Goal: Transaction & Acquisition: Purchase product/service

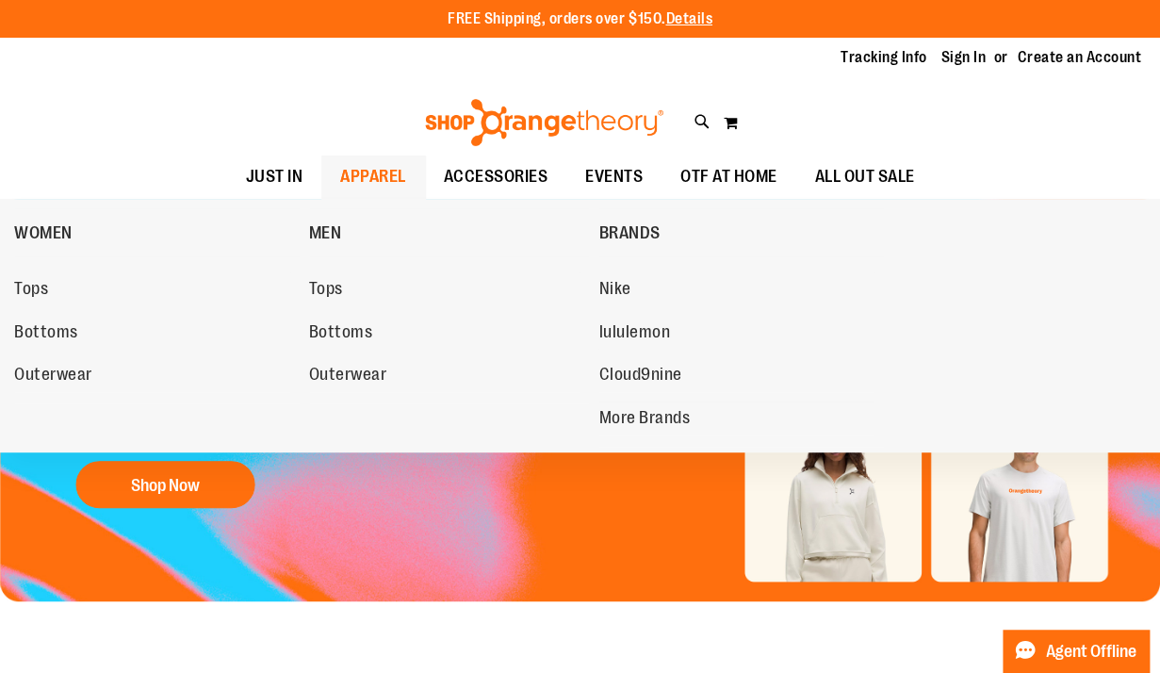
drag, startPoint x: 352, startPoint y: 183, endPoint x: 337, endPoint y: 175, distance: 16.9
click at [340, 175] on span "APPAREL" at bounding box center [373, 177] width 66 height 42
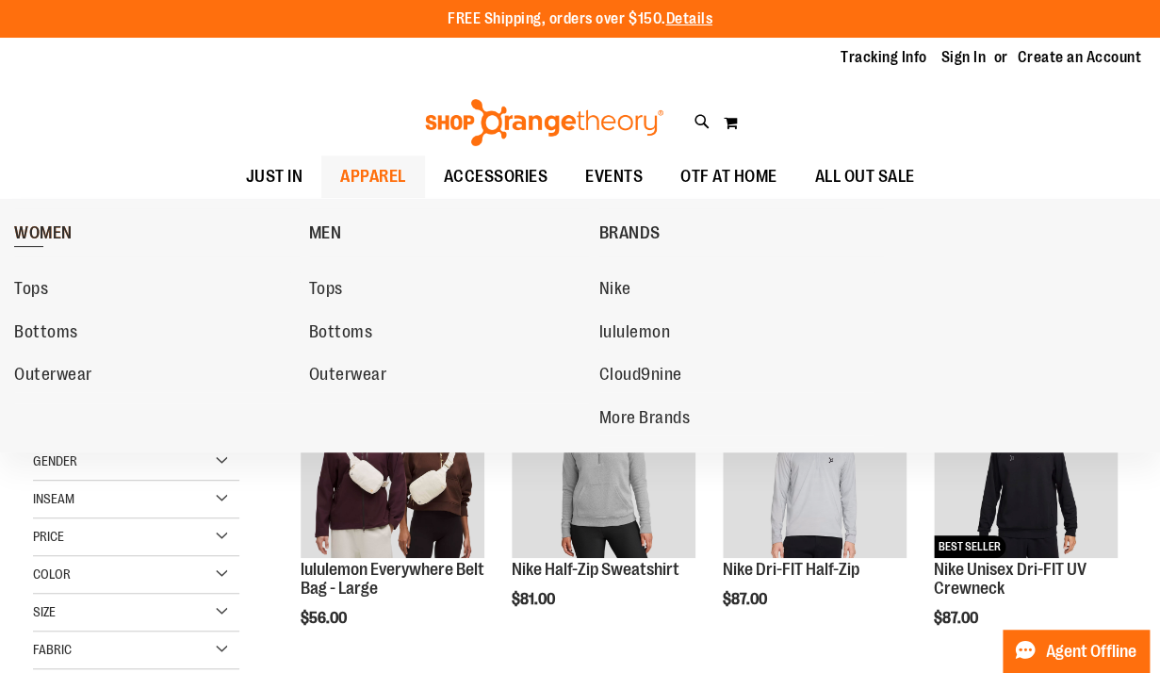
click at [73, 231] on span "WOMEN" at bounding box center [43, 235] width 58 height 24
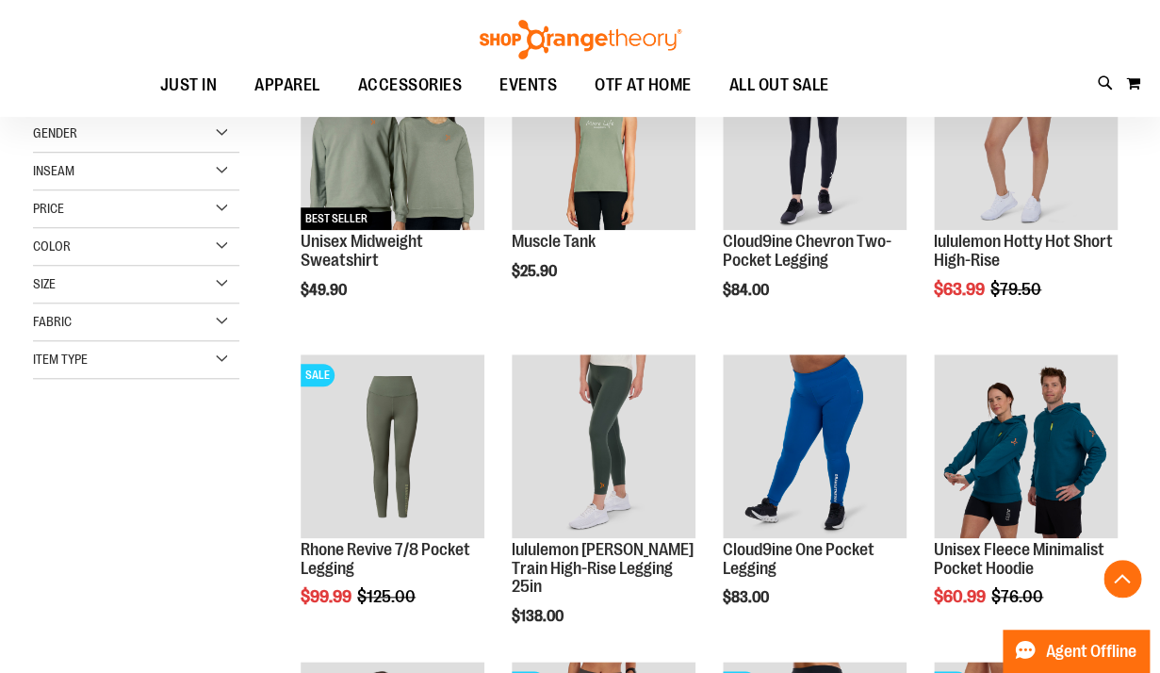
scroll to position [342, 0]
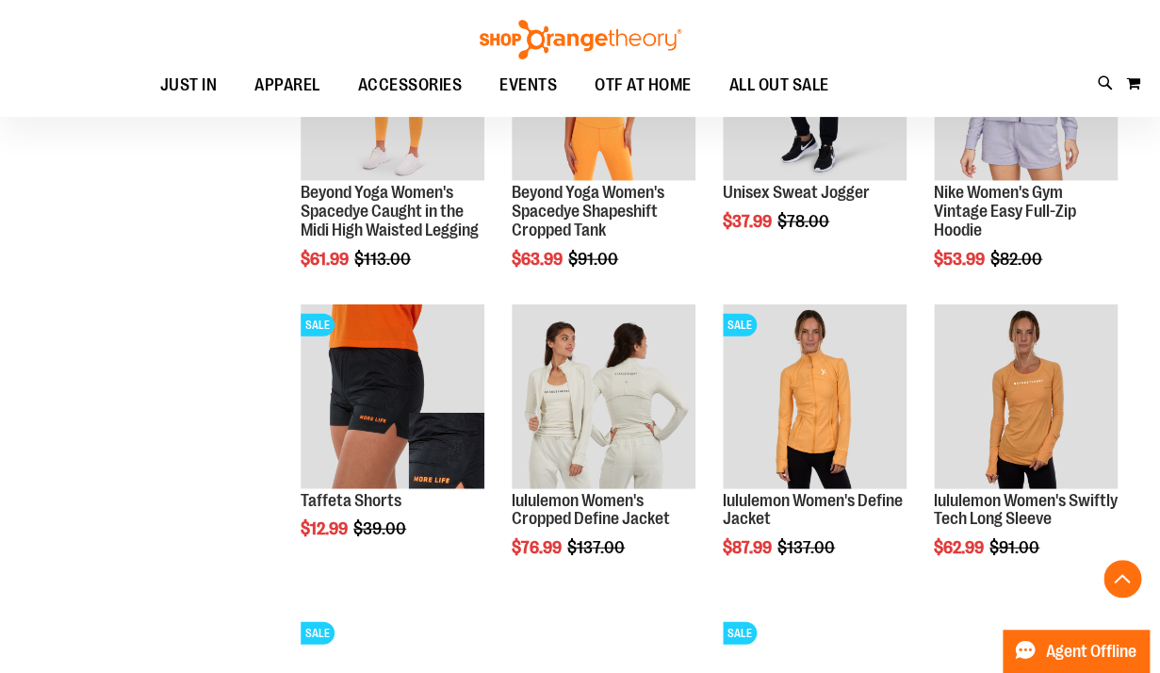
scroll to position [1304, 0]
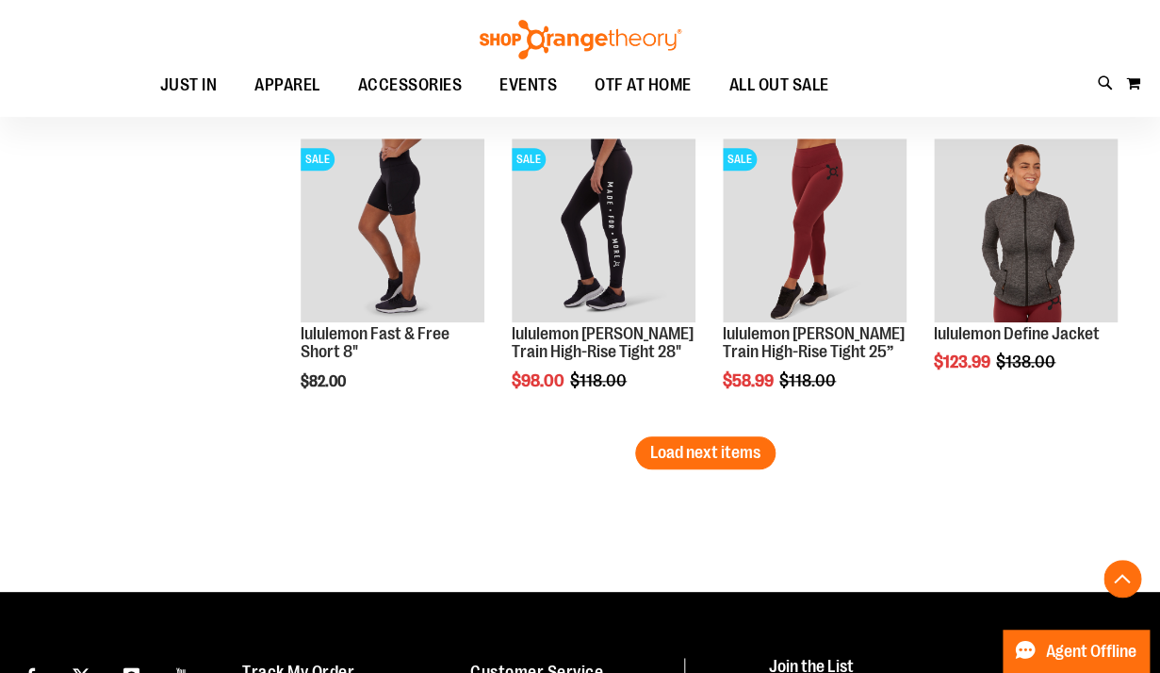
scroll to position [2818, 0]
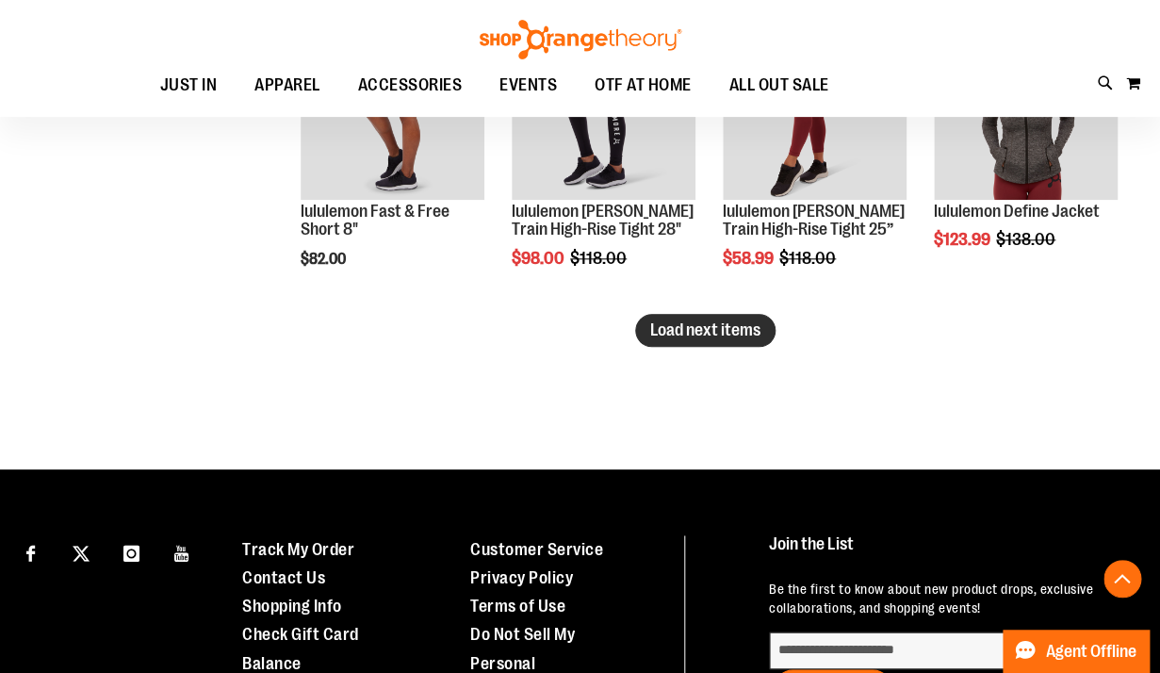
click at [738, 329] on span "Load next items" at bounding box center [705, 329] width 110 height 19
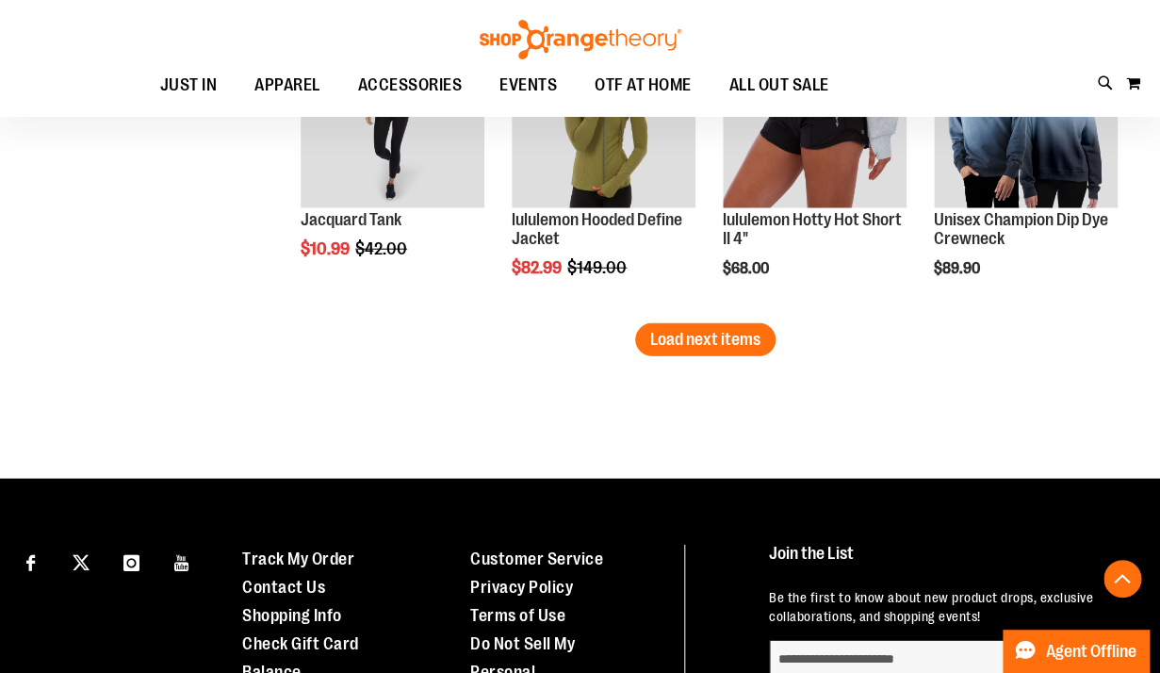
scroll to position [3643, 0]
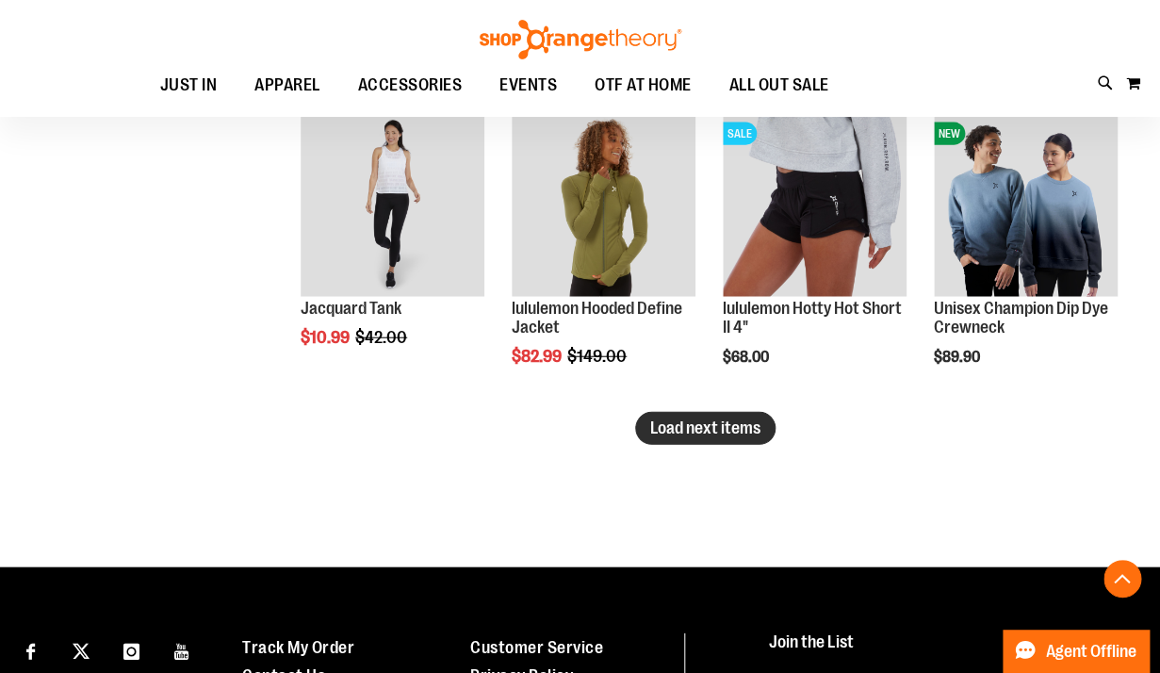
click at [675, 420] on span "Load next items" at bounding box center [705, 428] width 110 height 19
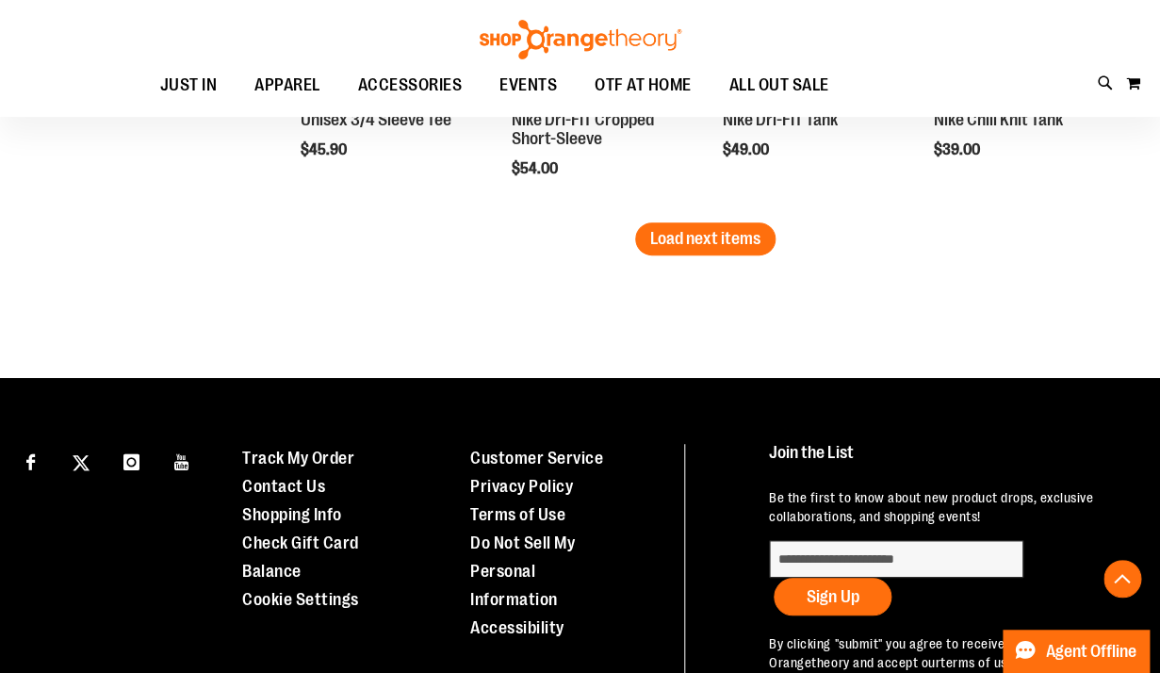
scroll to position [4747, 0]
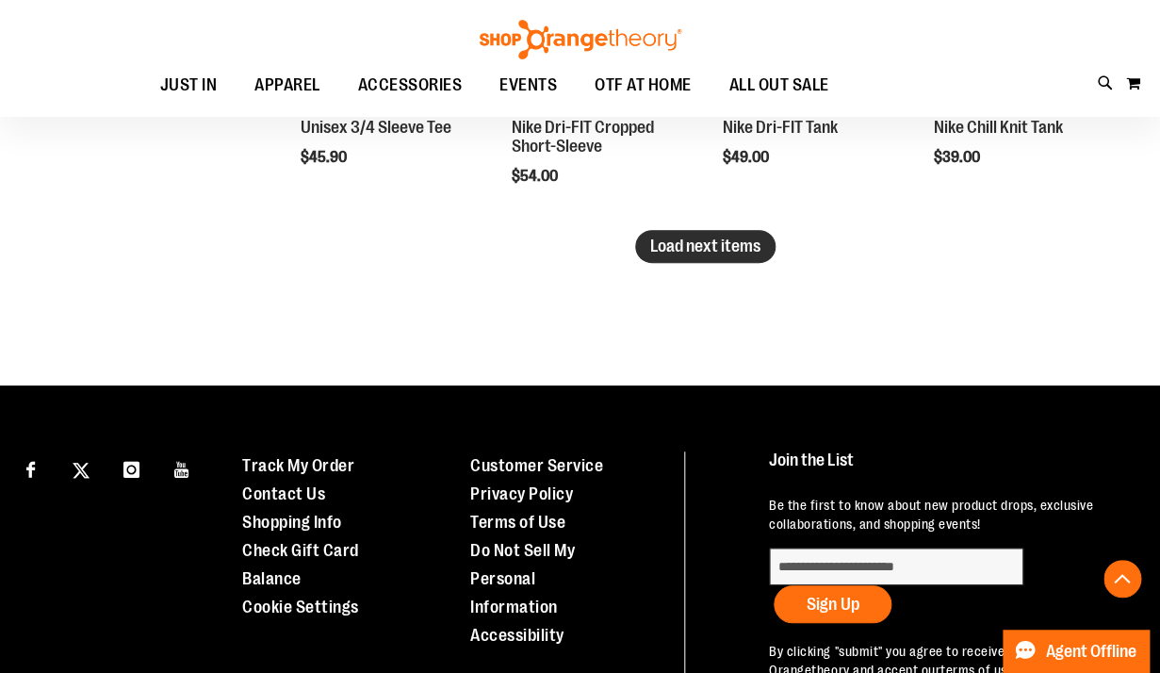
click at [675, 258] on button "Load next items" at bounding box center [705, 246] width 140 height 33
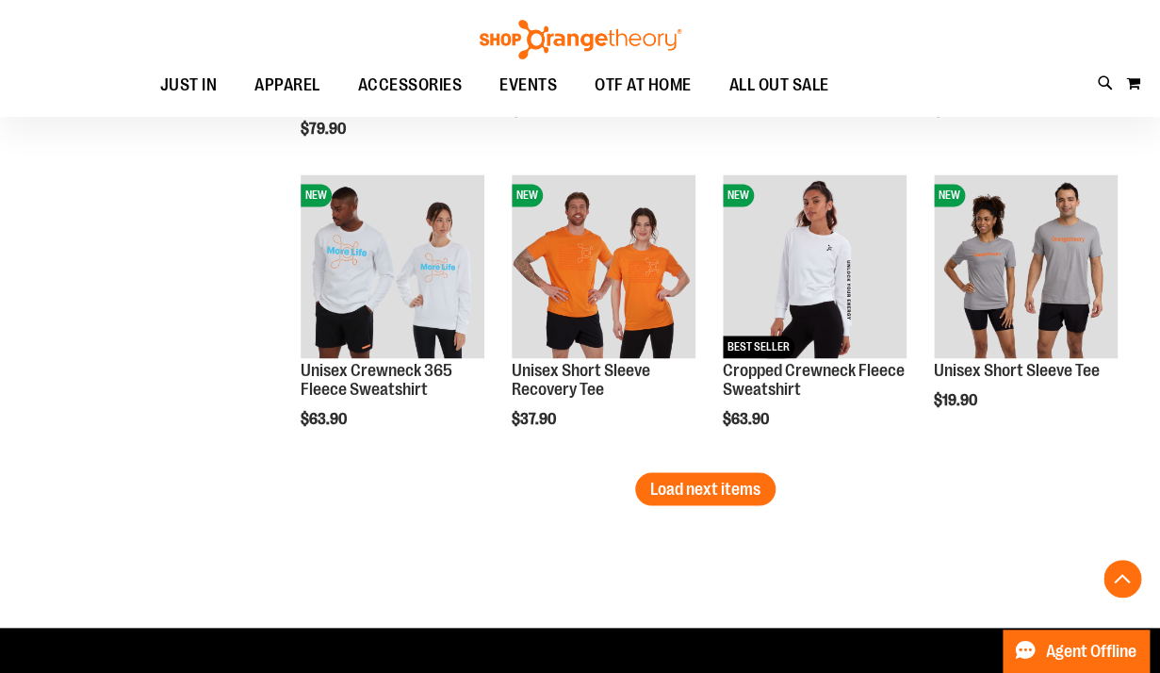
scroll to position [5433, 0]
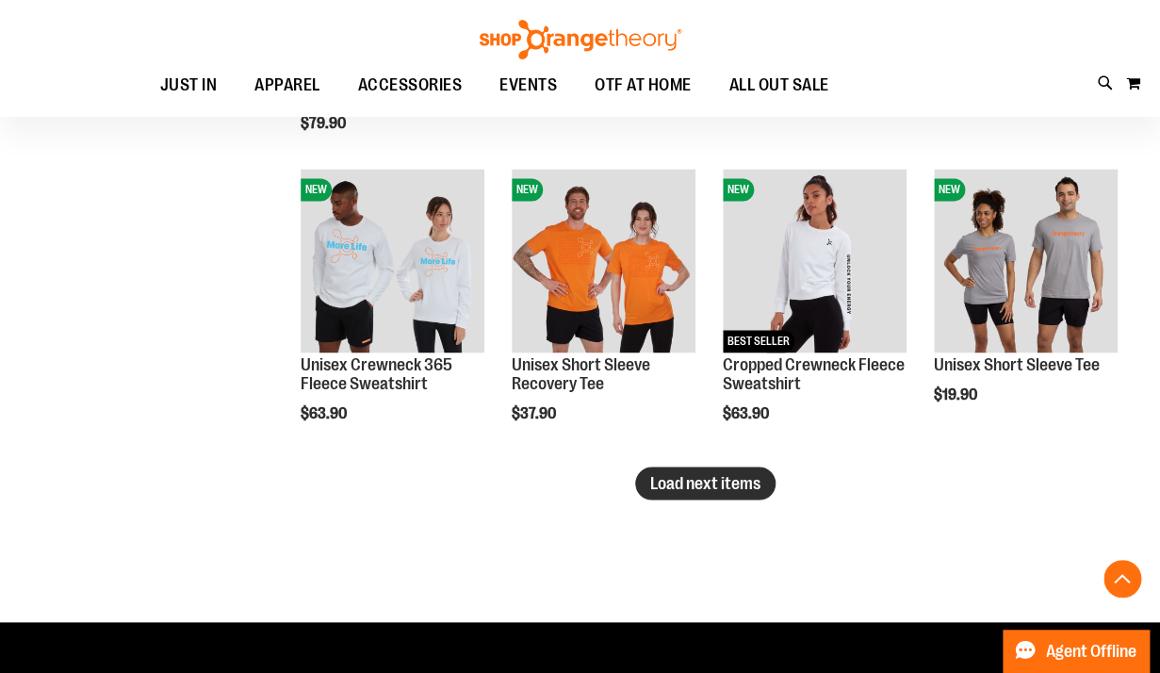
click at [757, 489] on span "Load next items" at bounding box center [705, 482] width 110 height 19
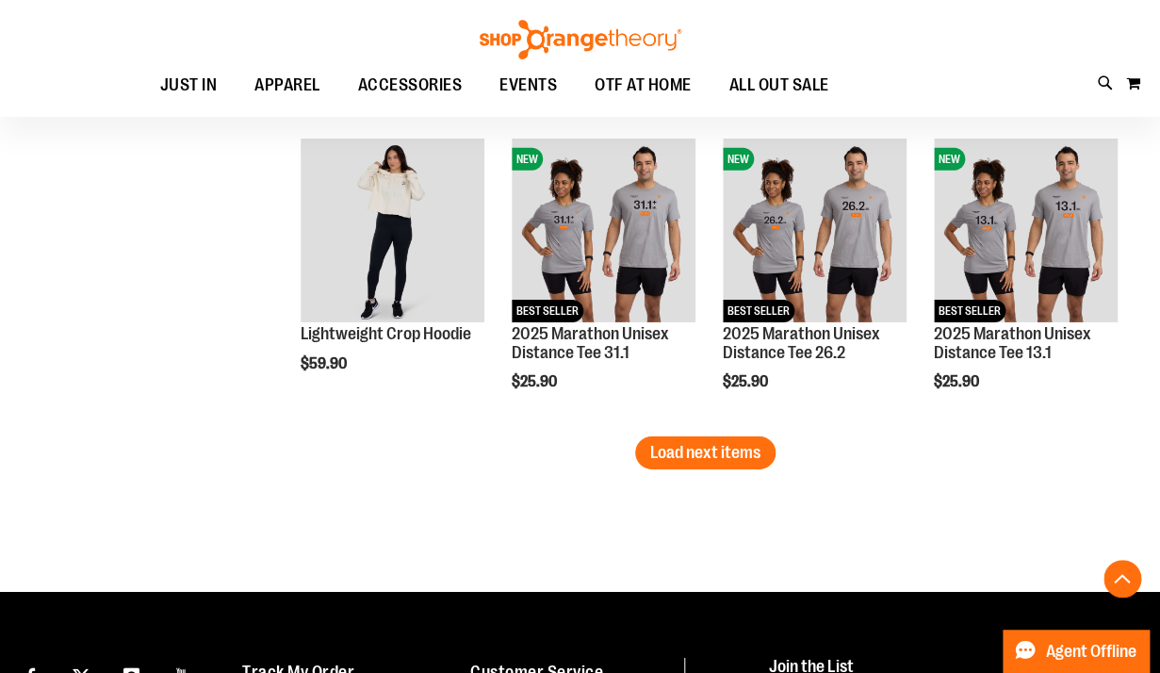
scroll to position [6387, 0]
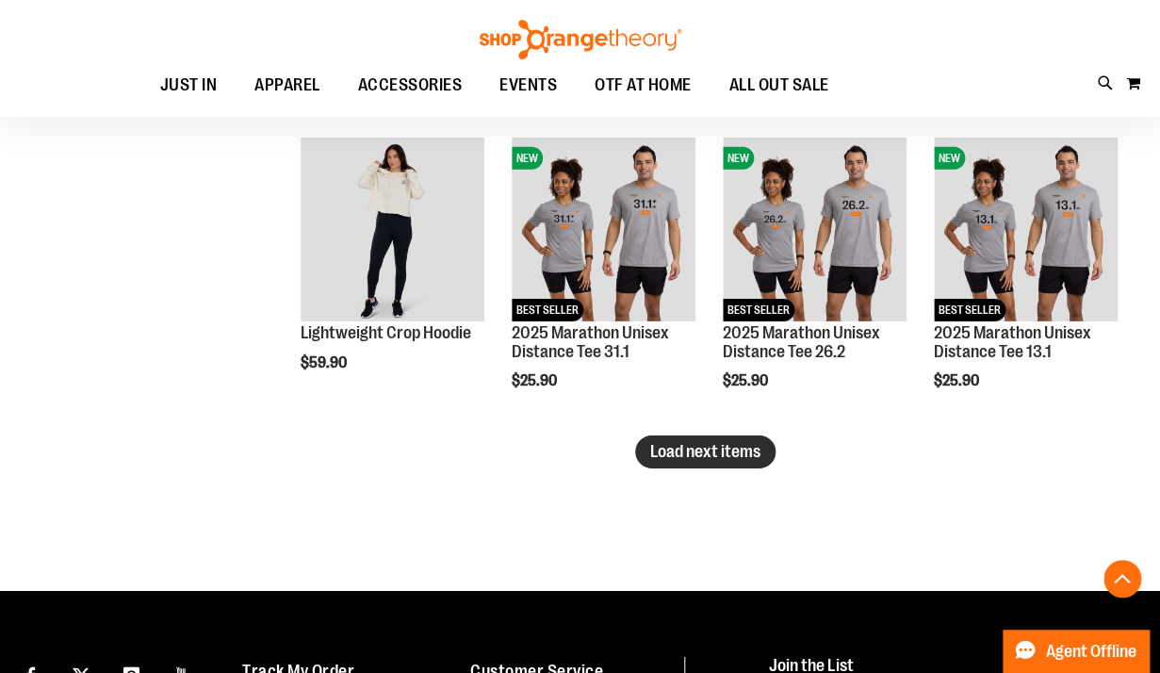
click at [678, 453] on span "Load next items" at bounding box center [705, 451] width 110 height 19
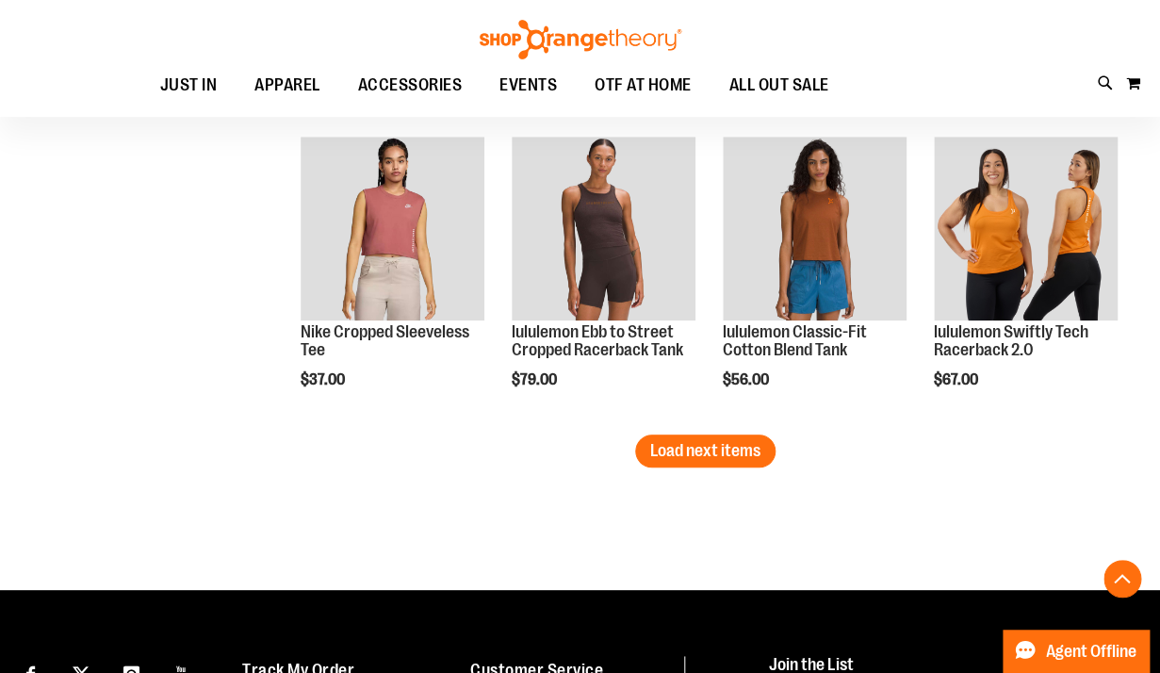
scroll to position [7416, 0]
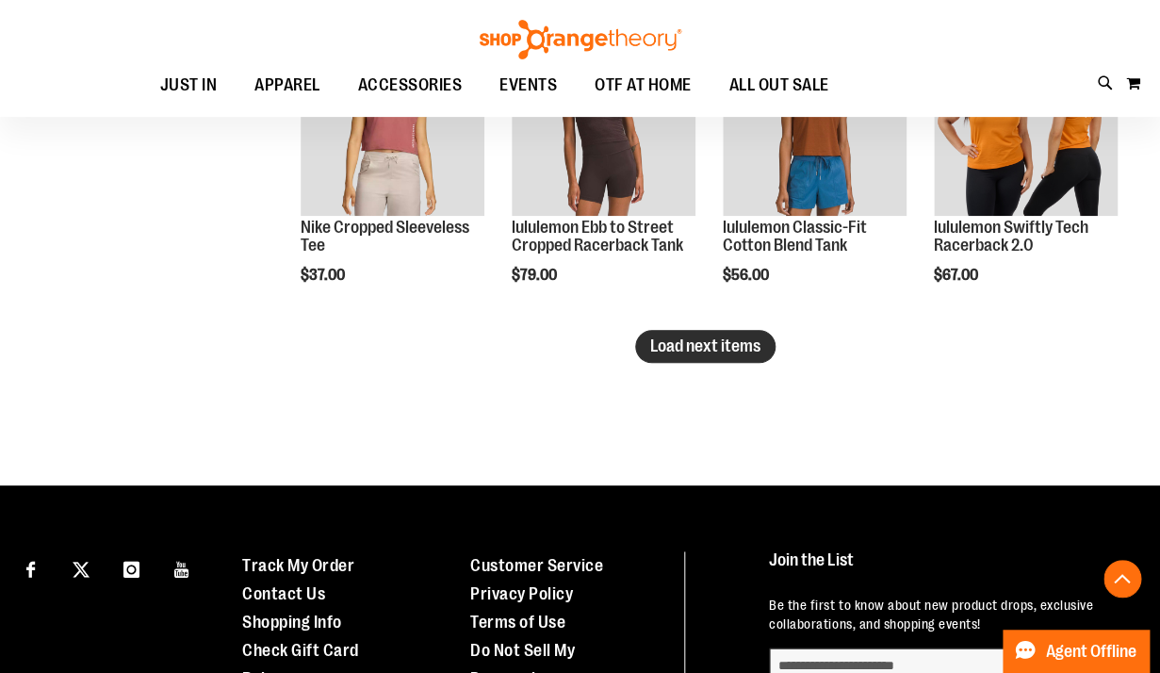
click at [715, 352] on span "Load next items" at bounding box center [705, 346] width 110 height 19
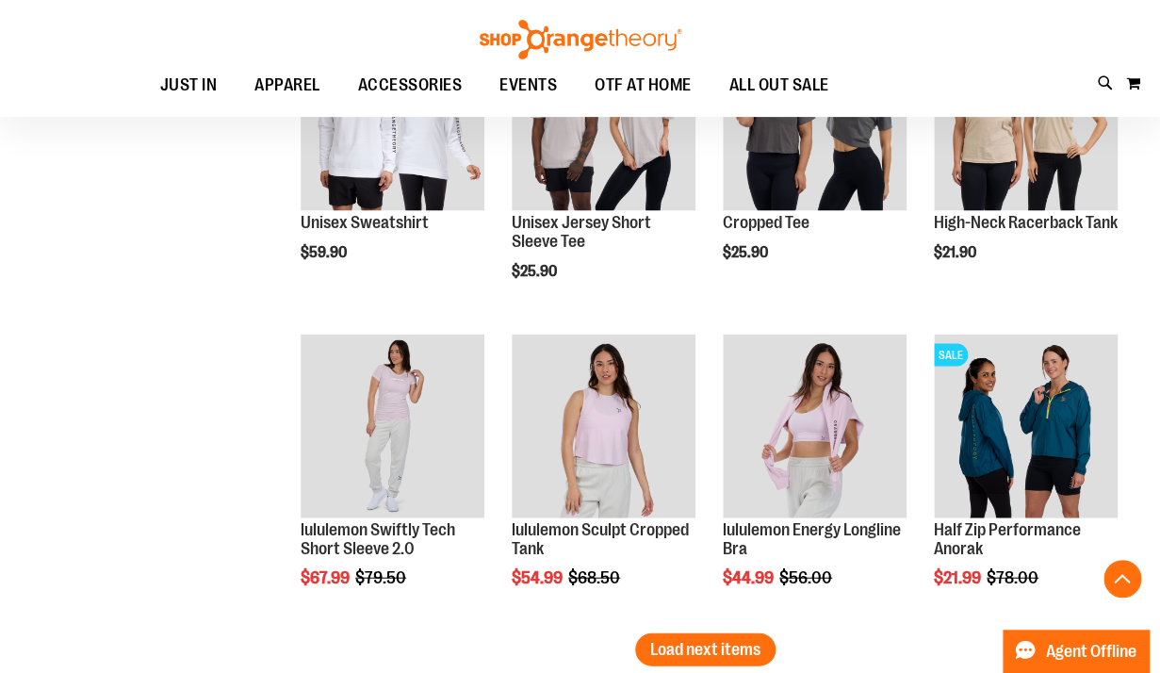
scroll to position [8039, 0]
